Goal: Use online tool/utility: Utilize a website feature to perform a specific function

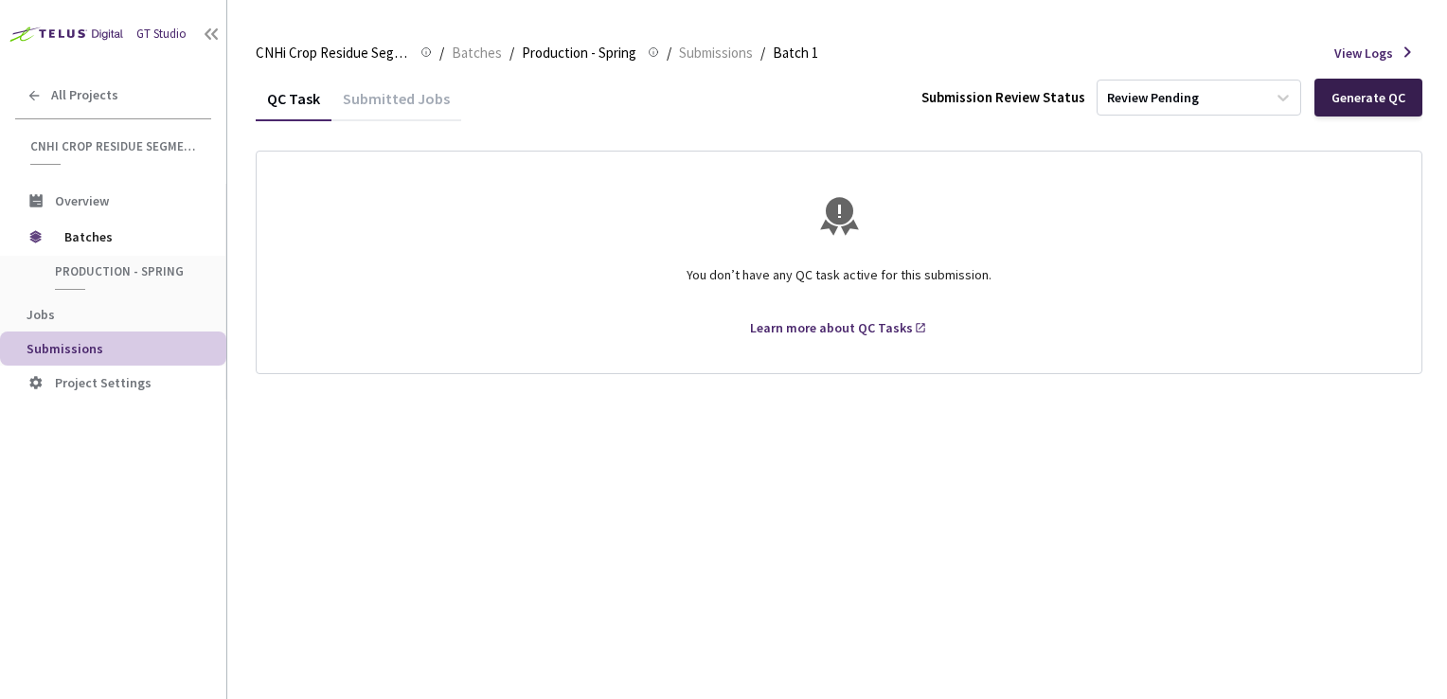
click at [1380, 97] on div "Generate QC" at bounding box center [1369, 97] width 74 height 15
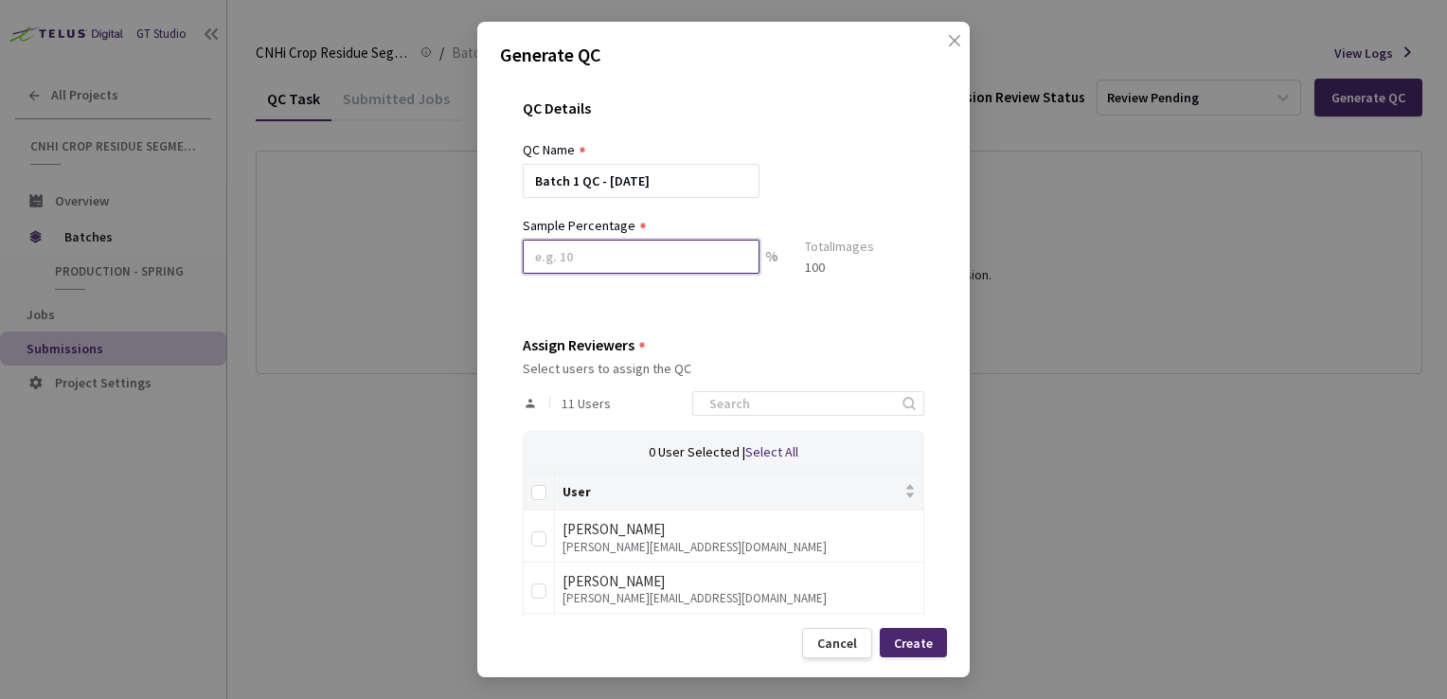
click at [656, 257] on input at bounding box center [641, 257] width 237 height 34
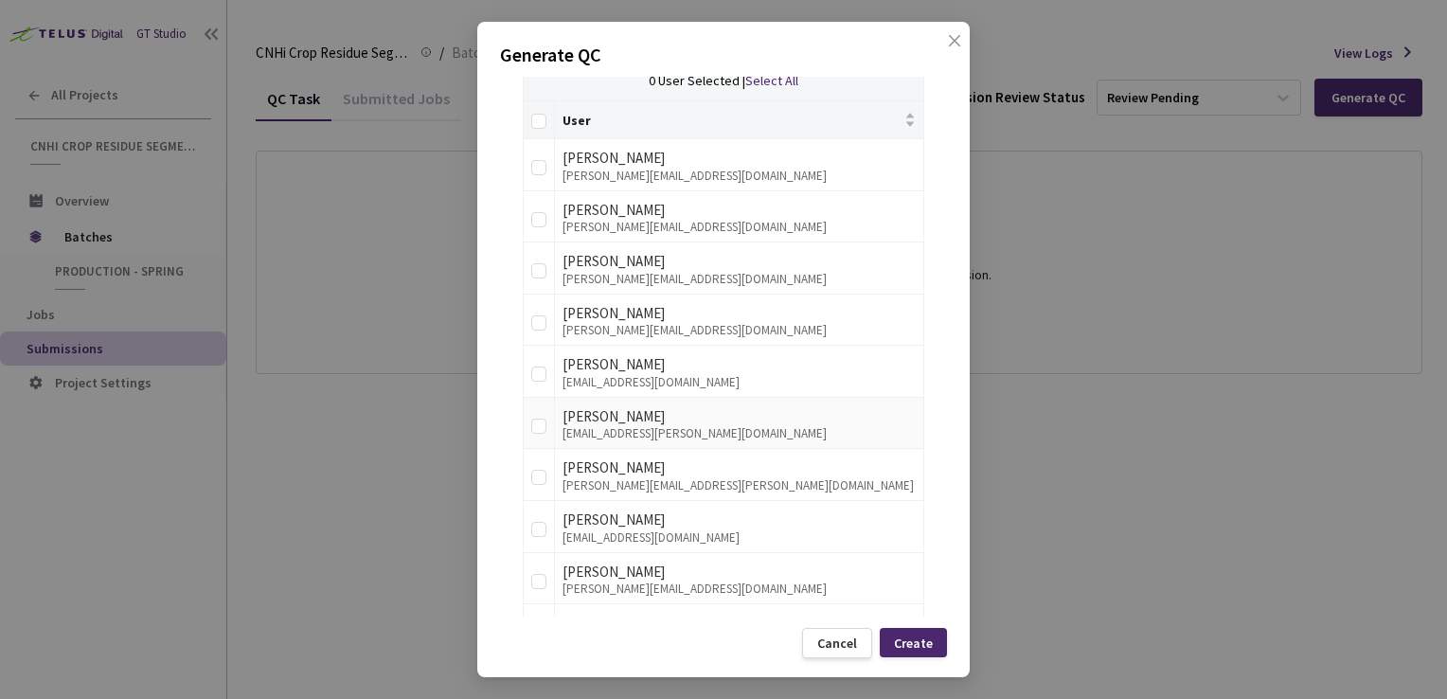
scroll to position [489, 0]
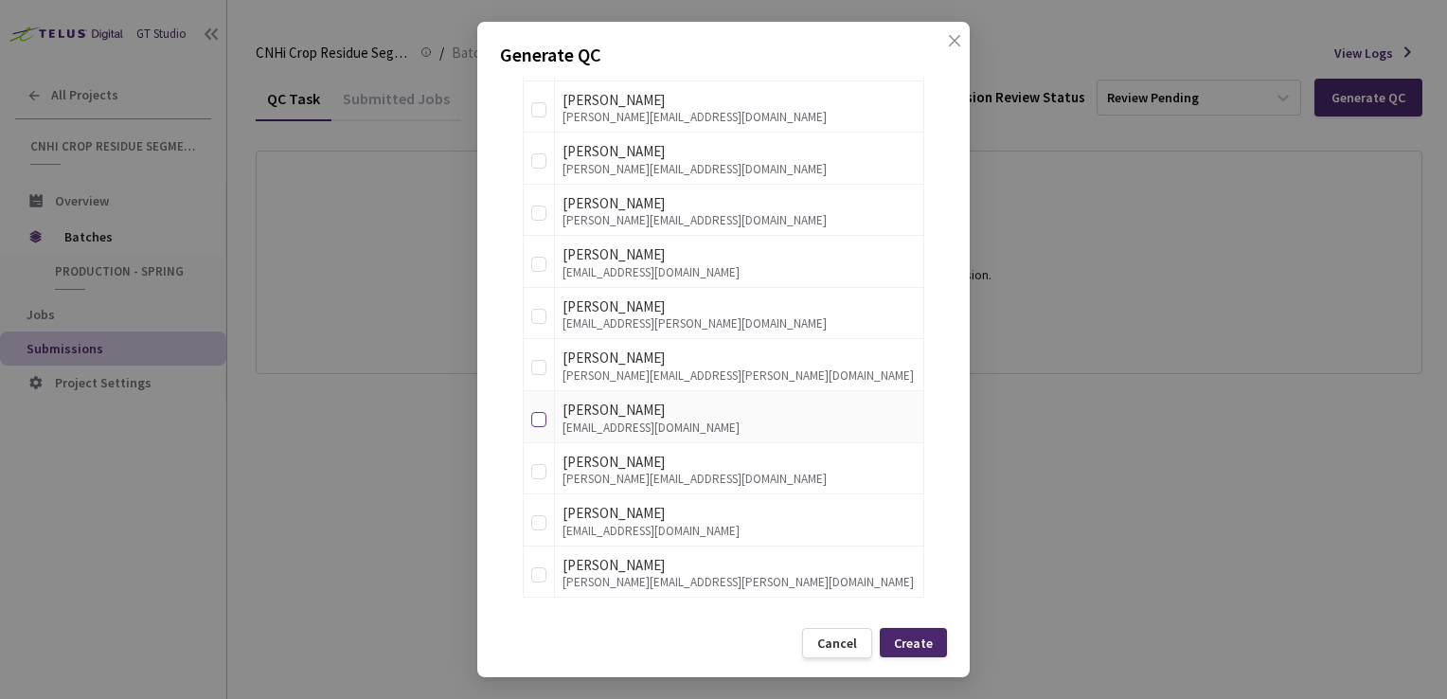
type input "100"
click at [538, 418] on input "checkbox" at bounding box center [538, 419] width 15 height 15
checkbox input "true"
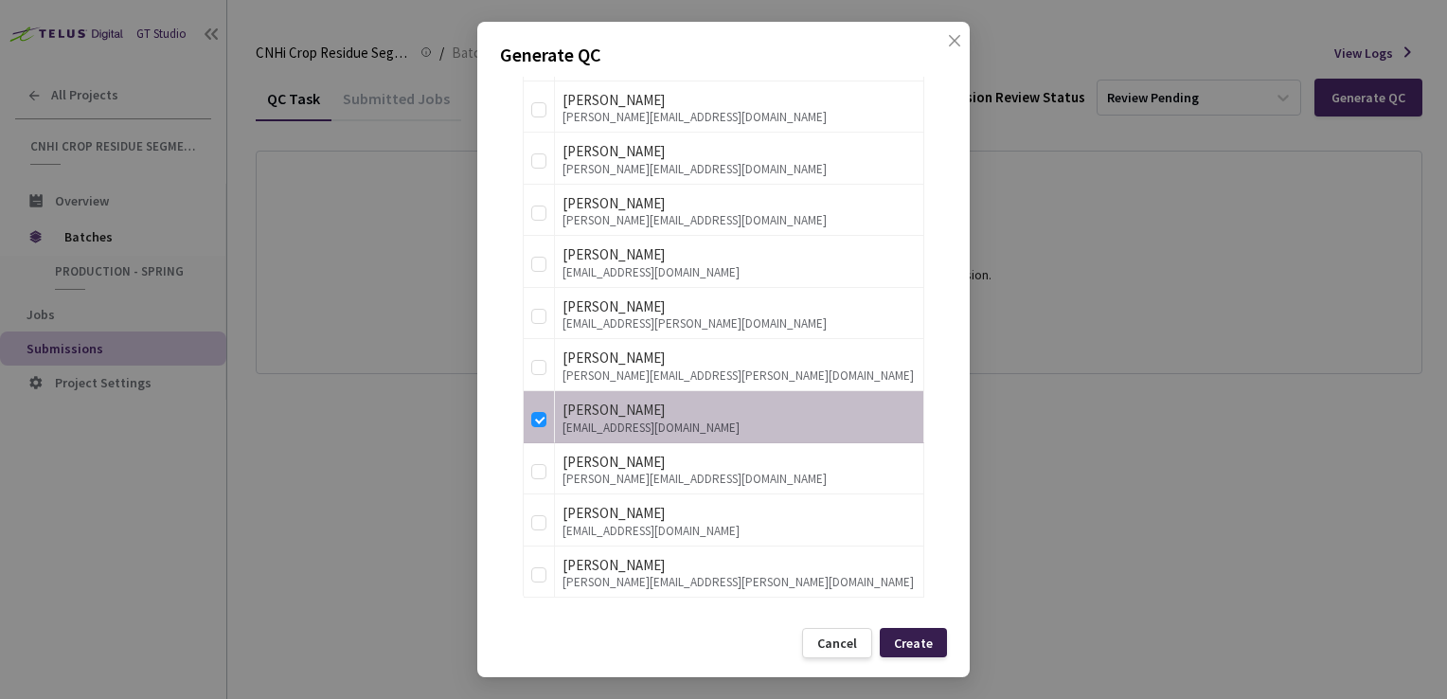
click at [914, 645] on div "Create" at bounding box center [913, 643] width 39 height 15
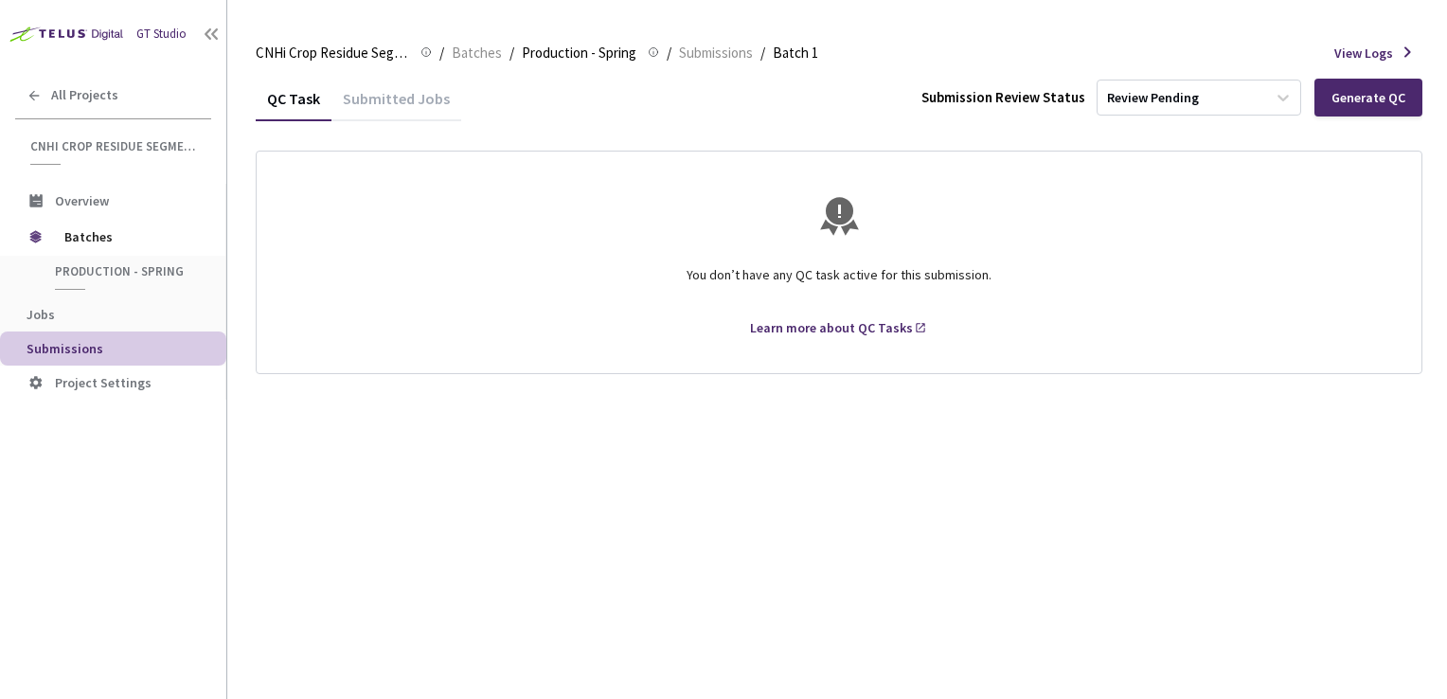
click at [405, 92] on div "Submitted Jobs" at bounding box center [397, 105] width 130 height 32
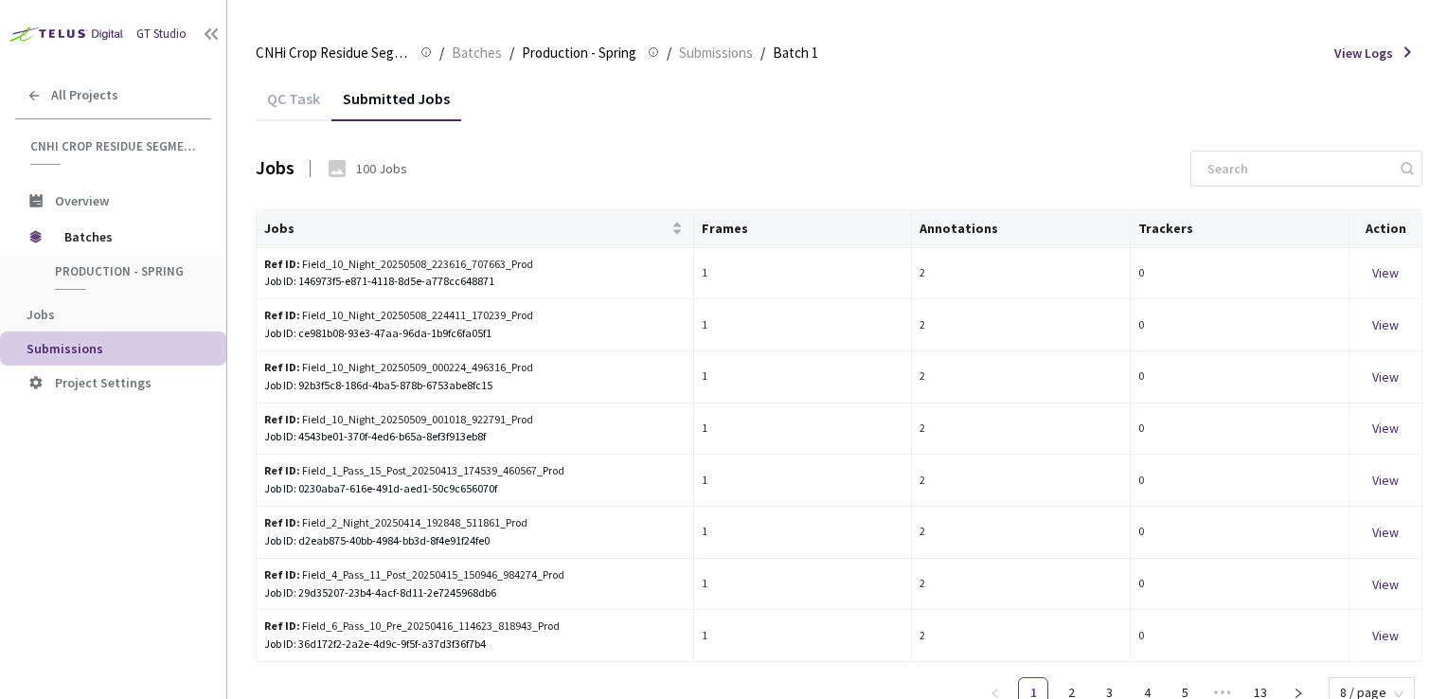
click at [306, 100] on div "QC Task" at bounding box center [294, 105] width 76 height 32
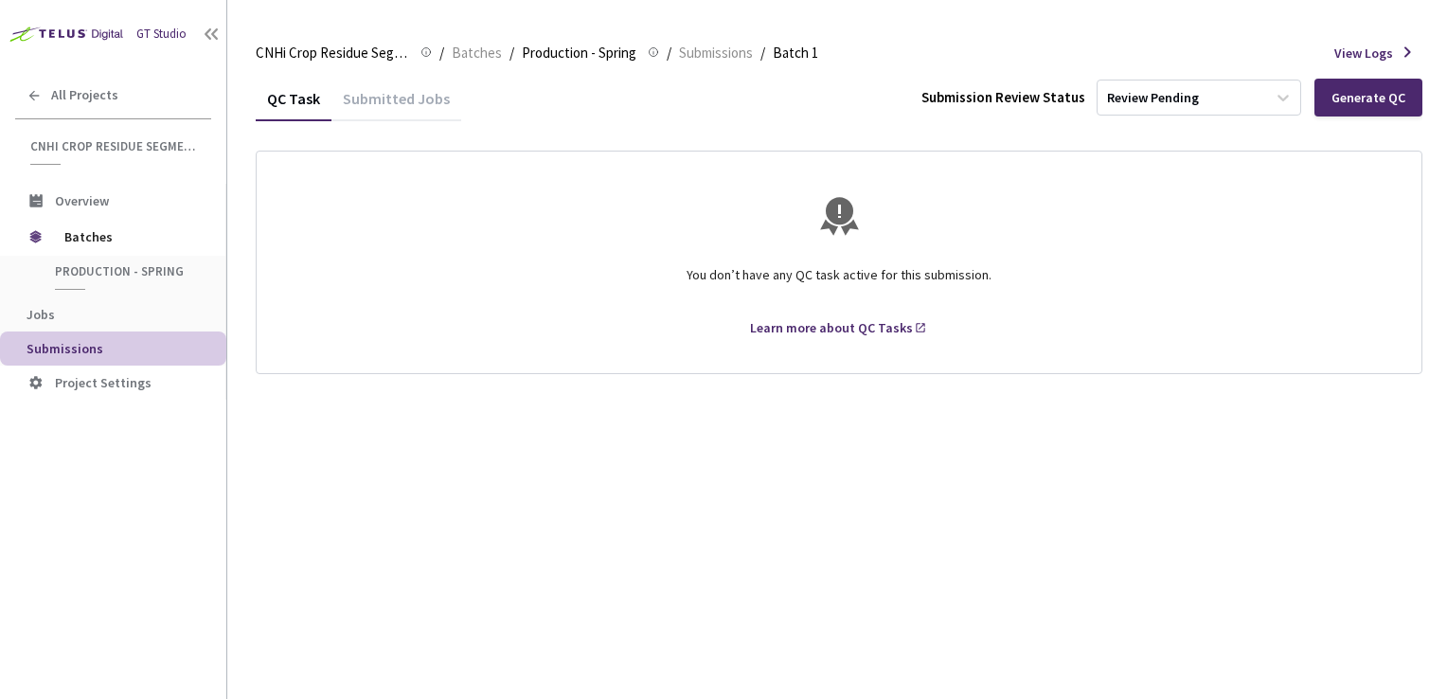
click at [307, 99] on div "QC Task" at bounding box center [294, 105] width 76 height 32
click at [309, 99] on div "QC Task" at bounding box center [294, 105] width 76 height 32
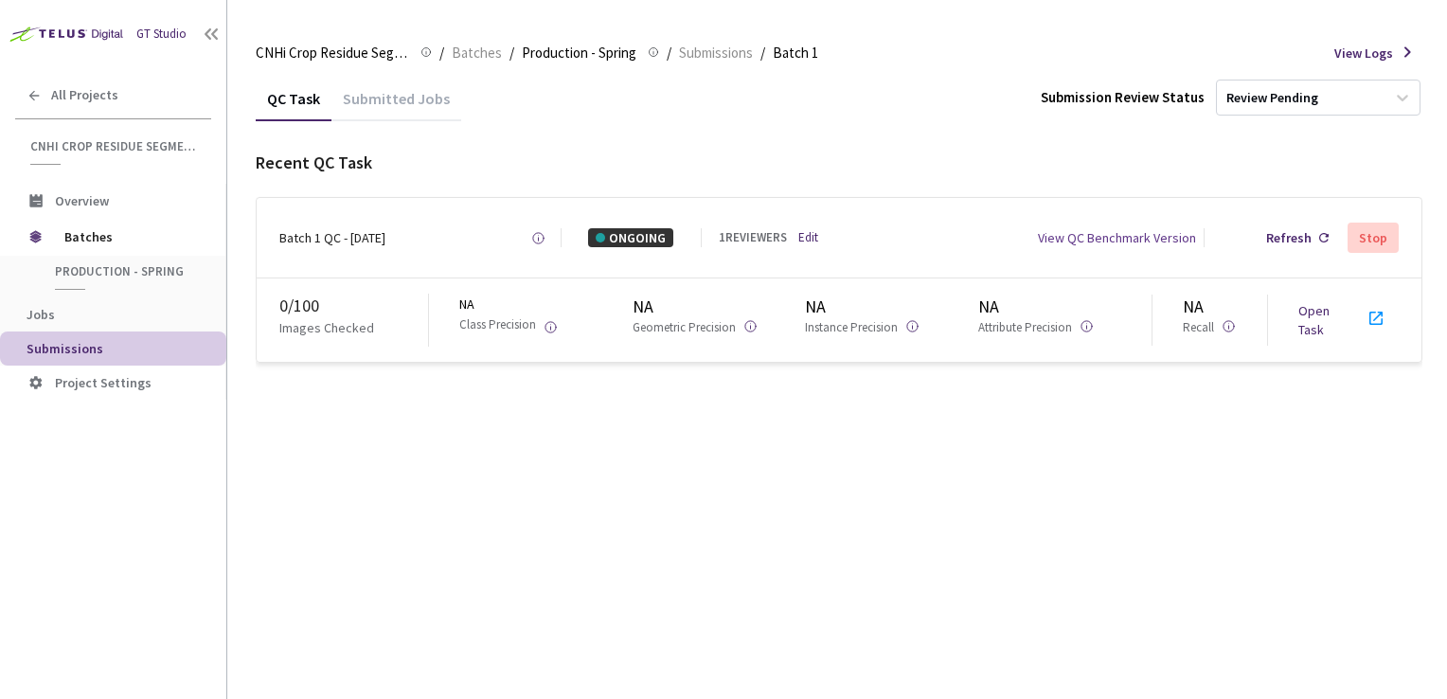
click at [1314, 329] on link "Open Task" at bounding box center [1314, 320] width 31 height 36
